Goal: Transaction & Acquisition: Purchase product/service

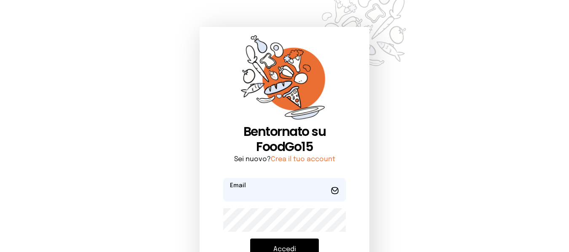
type input "**********"
click at [291, 243] on button "Accedi" at bounding box center [284, 250] width 69 height 22
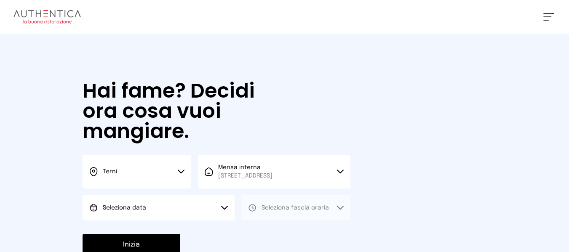
click at [191, 206] on button "Seleziona data" at bounding box center [158, 207] width 152 height 25
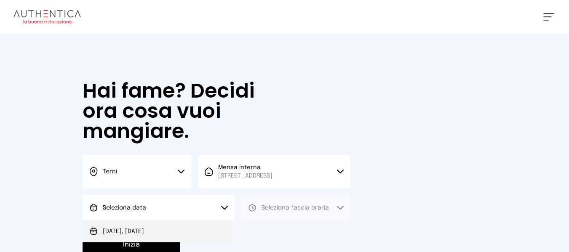
click at [208, 235] on li "[DATE], [DATE]" at bounding box center [158, 232] width 152 height 22
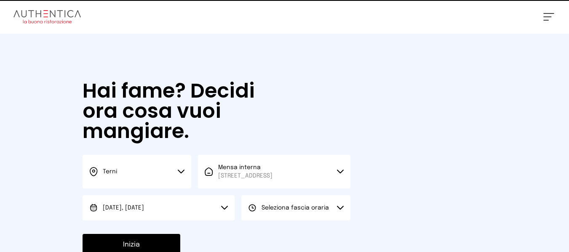
click at [307, 204] on button "Seleziona fascia oraria" at bounding box center [295, 207] width 109 height 25
click at [285, 232] on li "Pranzo" at bounding box center [295, 232] width 109 height 22
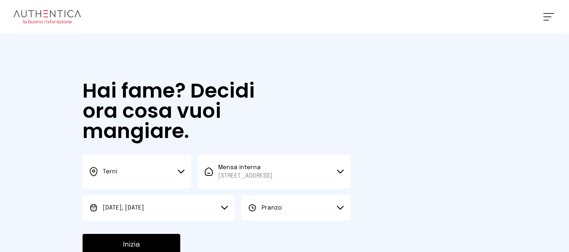
click at [184, 238] on div "Inizia" at bounding box center [216, 245] width 268 height 22
click at [166, 240] on button "Inizia" at bounding box center [131, 245] width 98 height 22
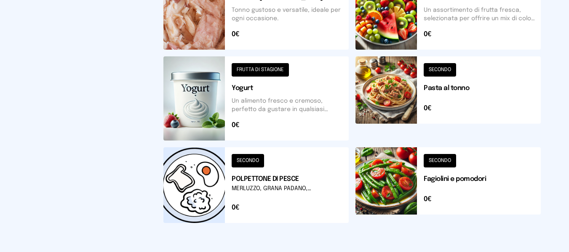
scroll to position [421, 0]
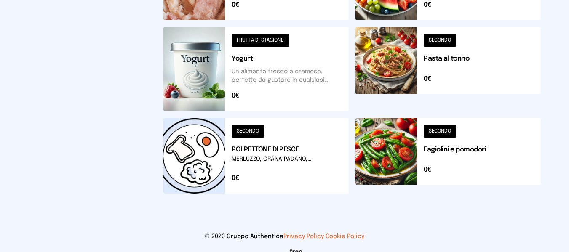
click at [313, 173] on button at bounding box center [255, 156] width 185 height 76
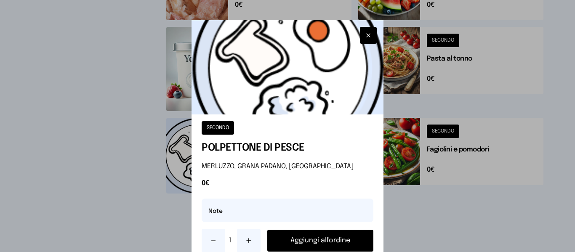
click at [334, 239] on button "Aggiungi all'ordine" at bounding box center [320, 241] width 106 height 22
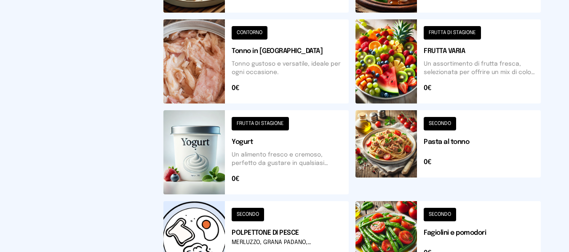
scroll to position [337, 0]
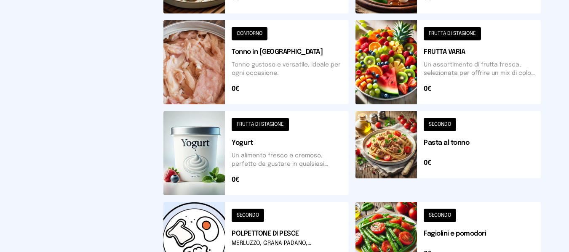
click at [454, 150] on button at bounding box center [447, 153] width 185 height 84
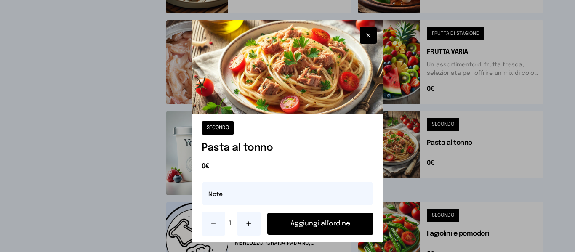
click at [340, 222] on button "Aggiungi all'ordine" at bounding box center [320, 224] width 106 height 22
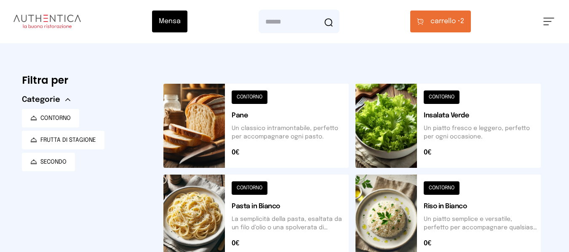
scroll to position [0, 0]
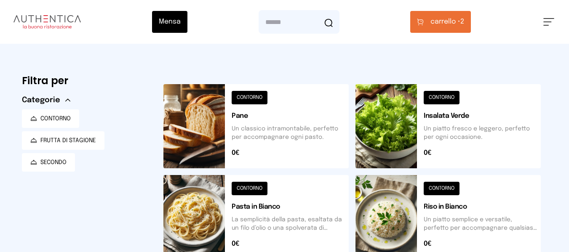
click at [443, 32] on button "carrello • 2" at bounding box center [440, 22] width 61 height 22
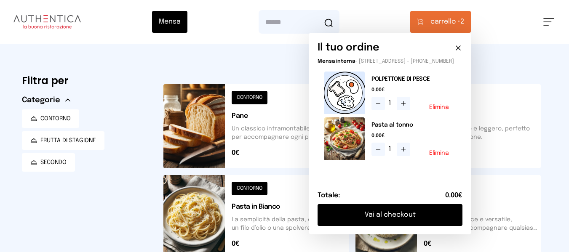
click at [410, 223] on button "Vai al checkout" at bounding box center [389, 215] width 145 height 22
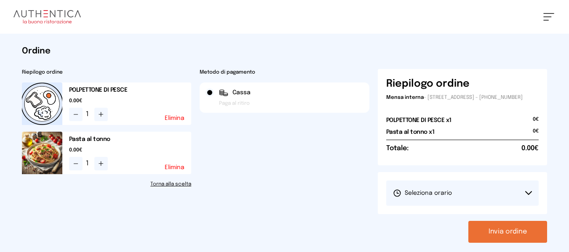
click at [410, 206] on button "Seleziona orario" at bounding box center [462, 193] width 153 height 25
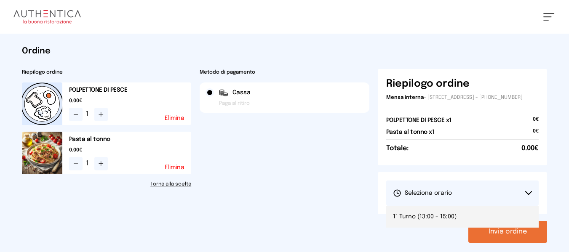
click at [411, 219] on li "1° Turno (13:00 - 15:00)" at bounding box center [462, 217] width 153 height 22
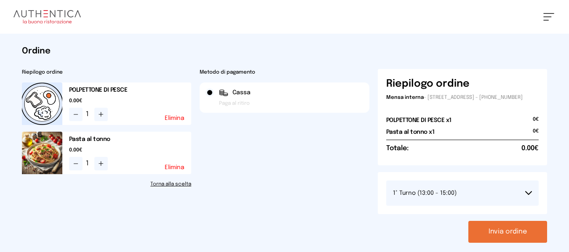
click at [481, 233] on button "Invia ordine" at bounding box center [507, 232] width 79 height 22
